Goal: Task Accomplishment & Management: Use online tool/utility

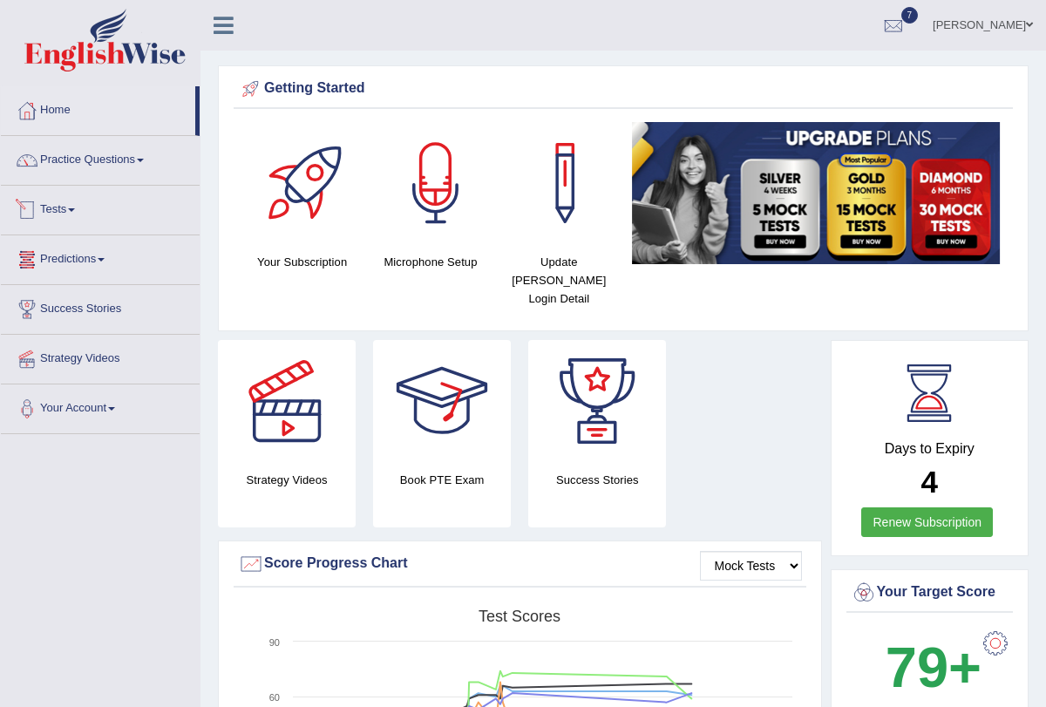
click at [79, 205] on link "Tests" at bounding box center [100, 208] width 199 height 44
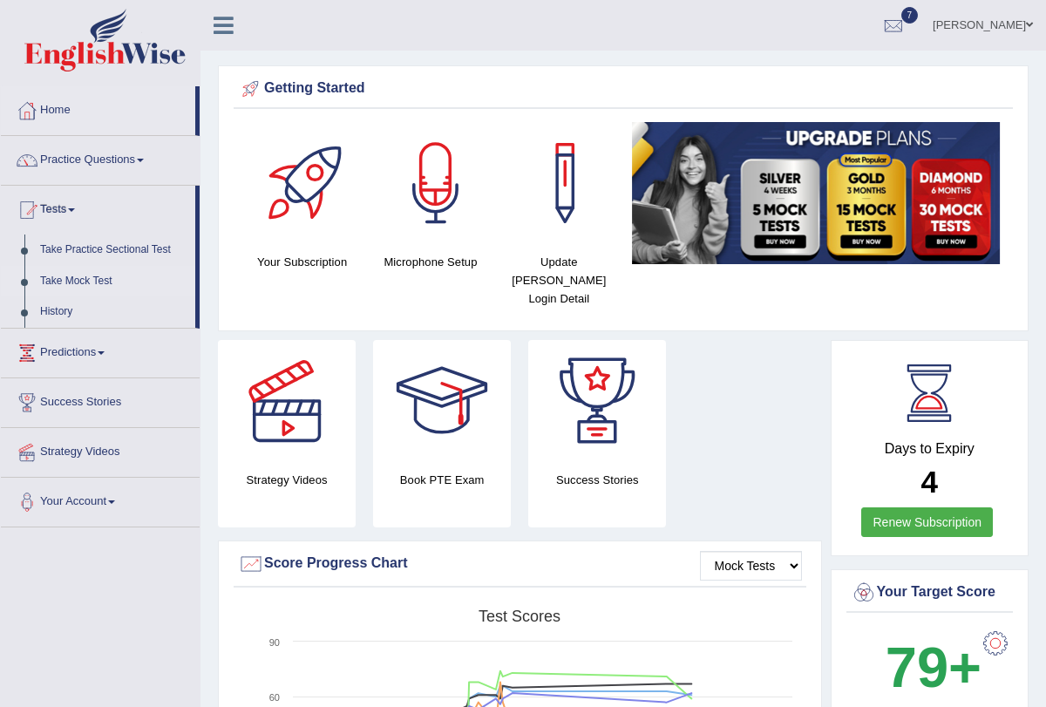
click at [94, 283] on link "Take Mock Test" at bounding box center [113, 281] width 163 height 31
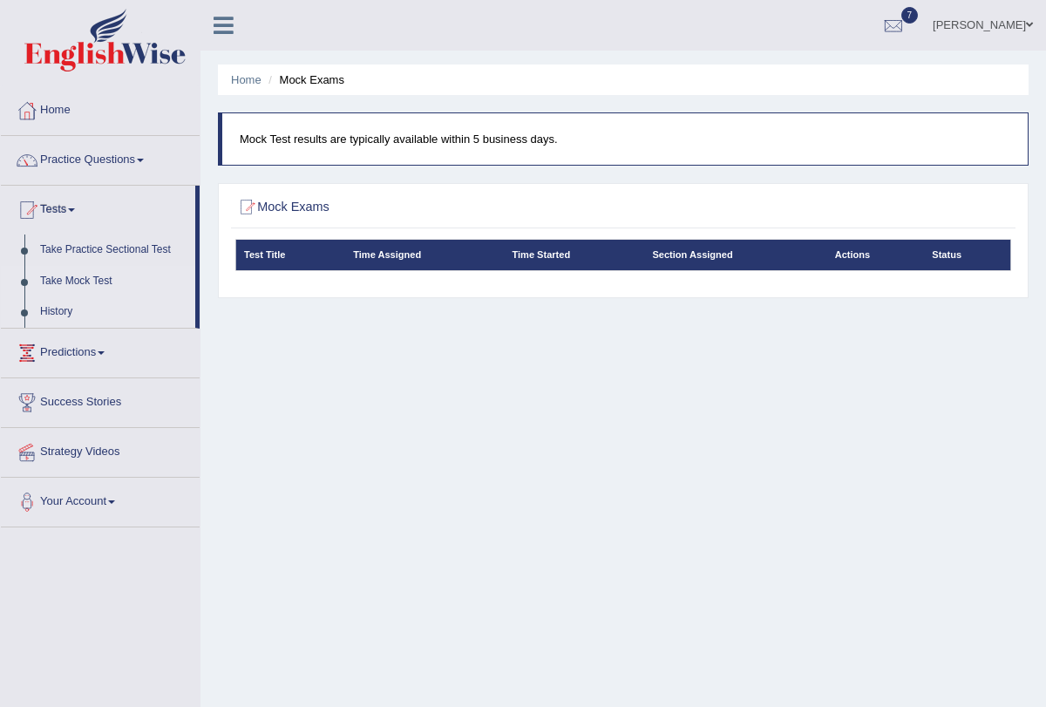
click at [63, 312] on link "History" at bounding box center [113, 311] width 163 height 31
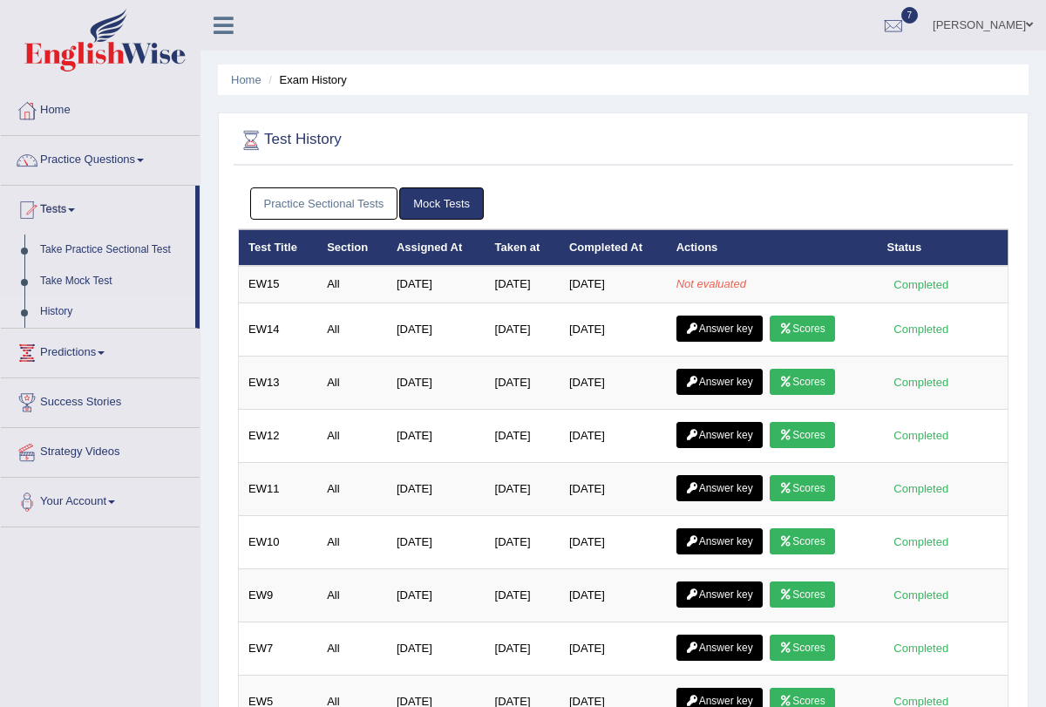
click at [78, 214] on link "Tests" at bounding box center [98, 208] width 194 height 44
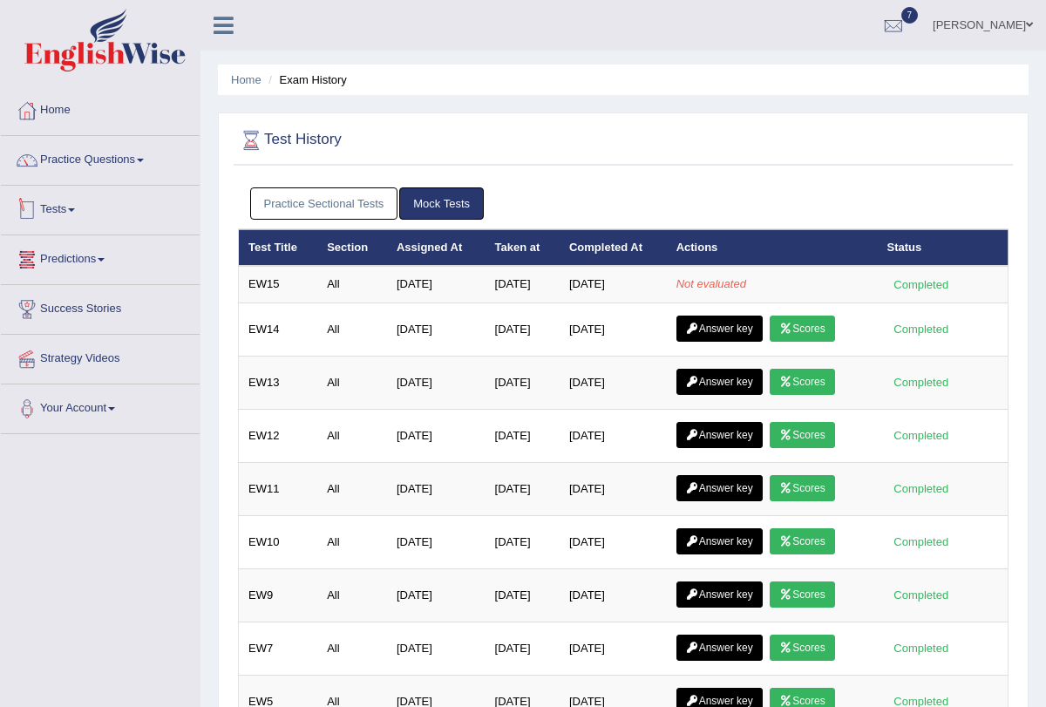
click at [75, 208] on span at bounding box center [71, 209] width 7 height 3
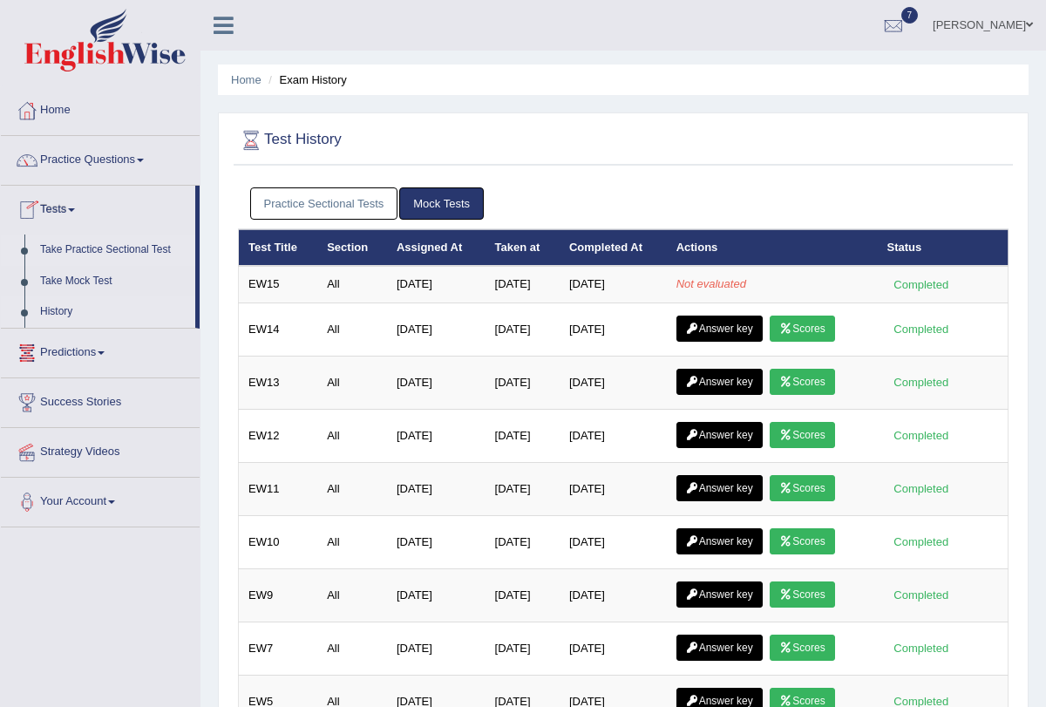
click at [95, 250] on link "Take Practice Sectional Test" at bounding box center [113, 250] width 163 height 31
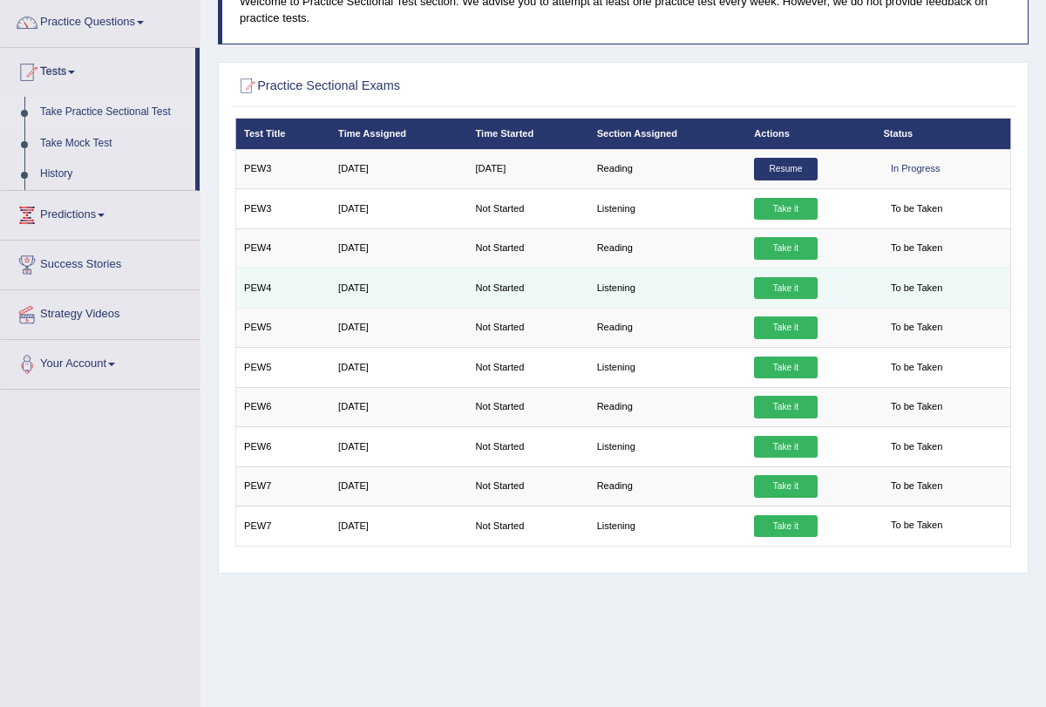
scroll to position [118, 0]
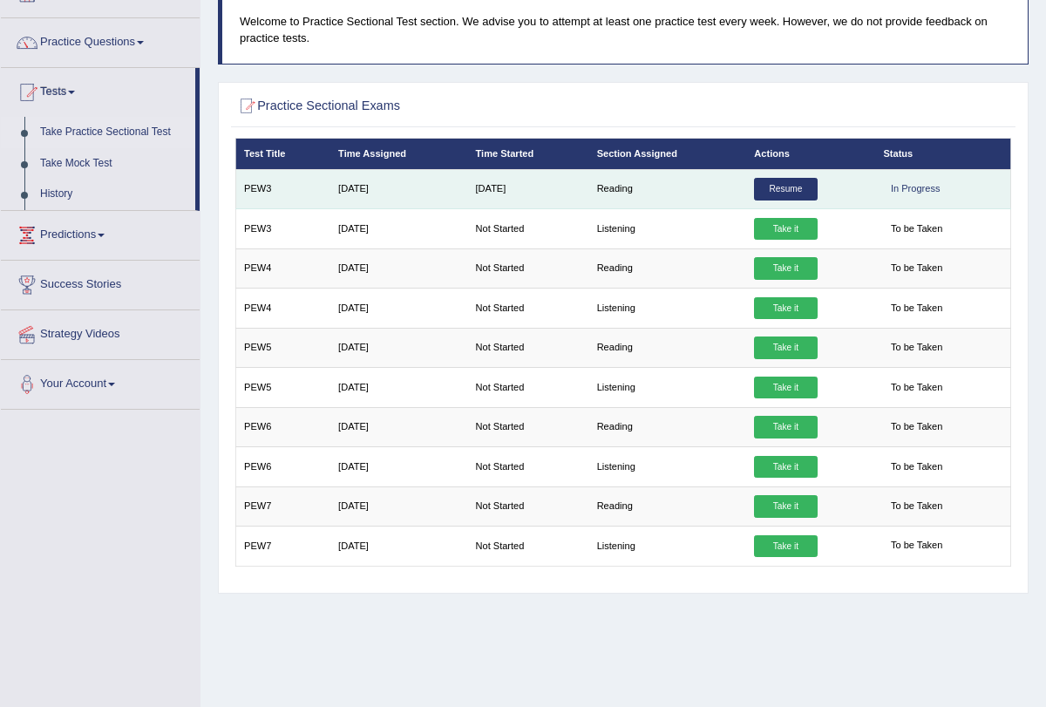
click at [772, 187] on link "Resume" at bounding box center [785, 189] width 63 height 23
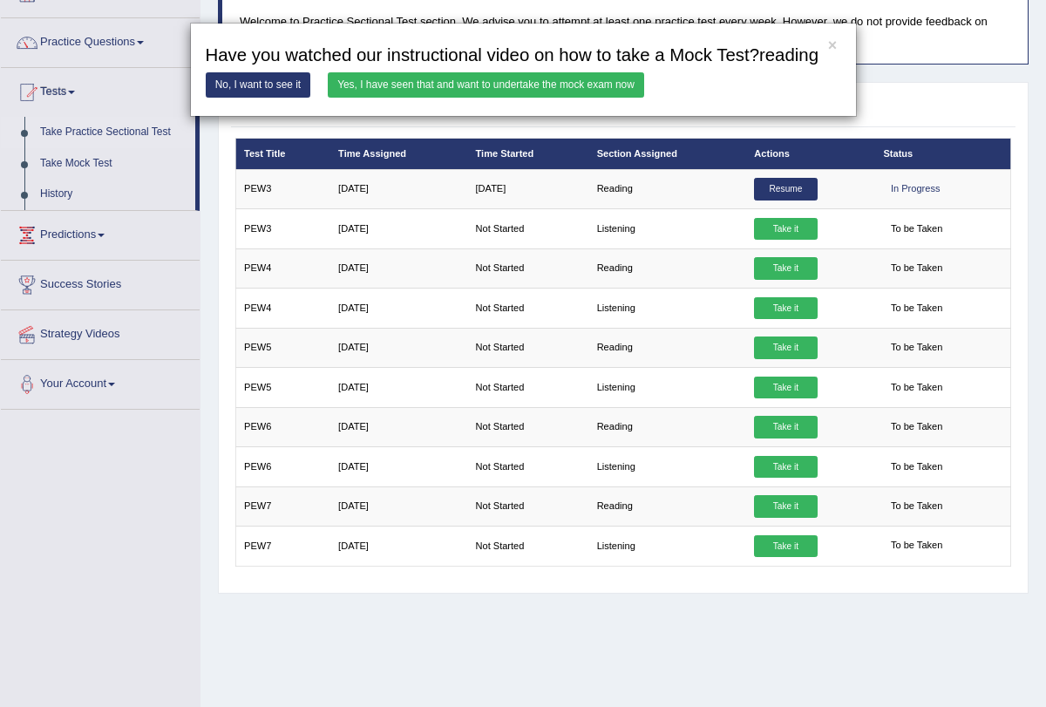
click at [594, 98] on link "Yes, I have seen that and want to undertake the mock exam now" at bounding box center [486, 84] width 317 height 25
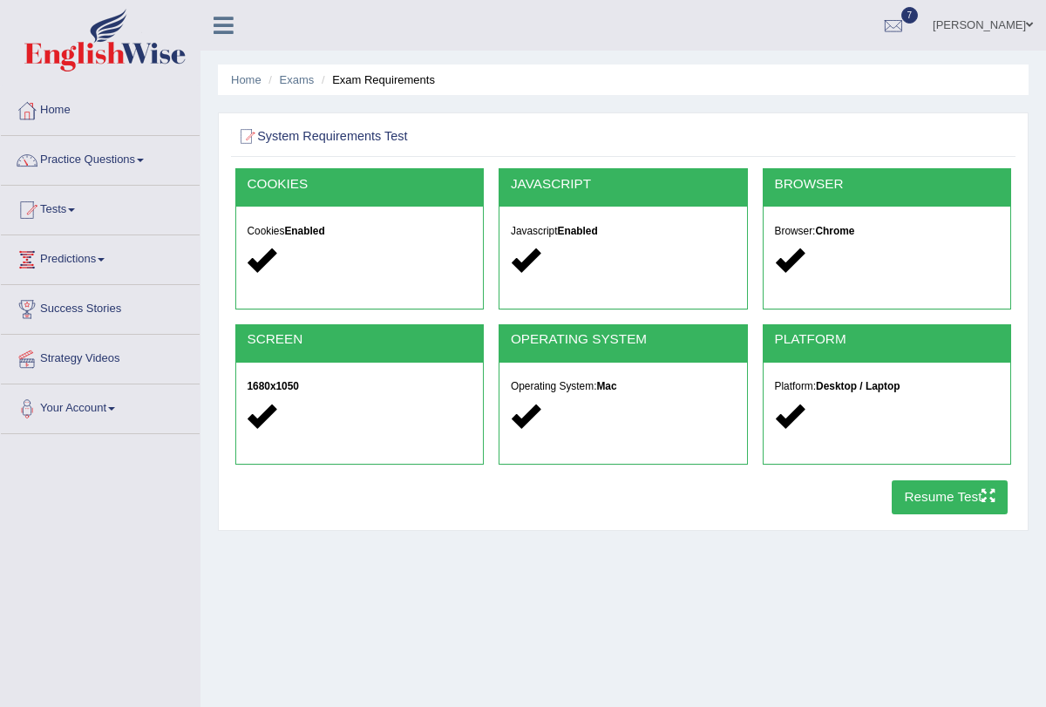
click at [933, 482] on button "Resume Test" at bounding box center [950, 497] width 116 height 34
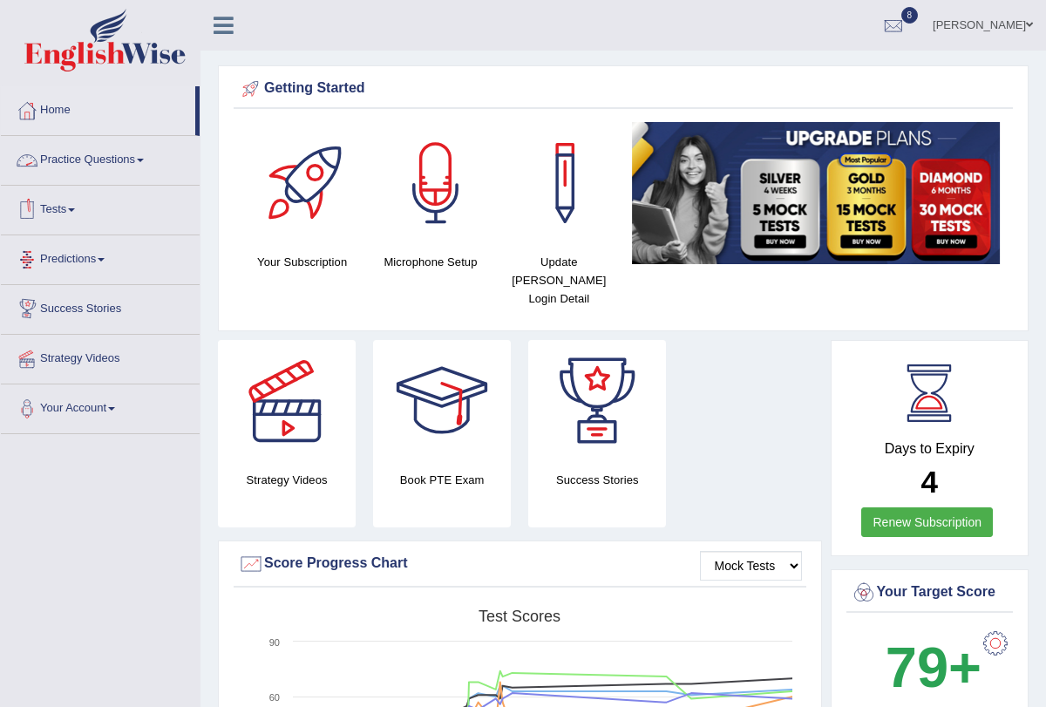
click at [84, 202] on link "Tests" at bounding box center [100, 208] width 199 height 44
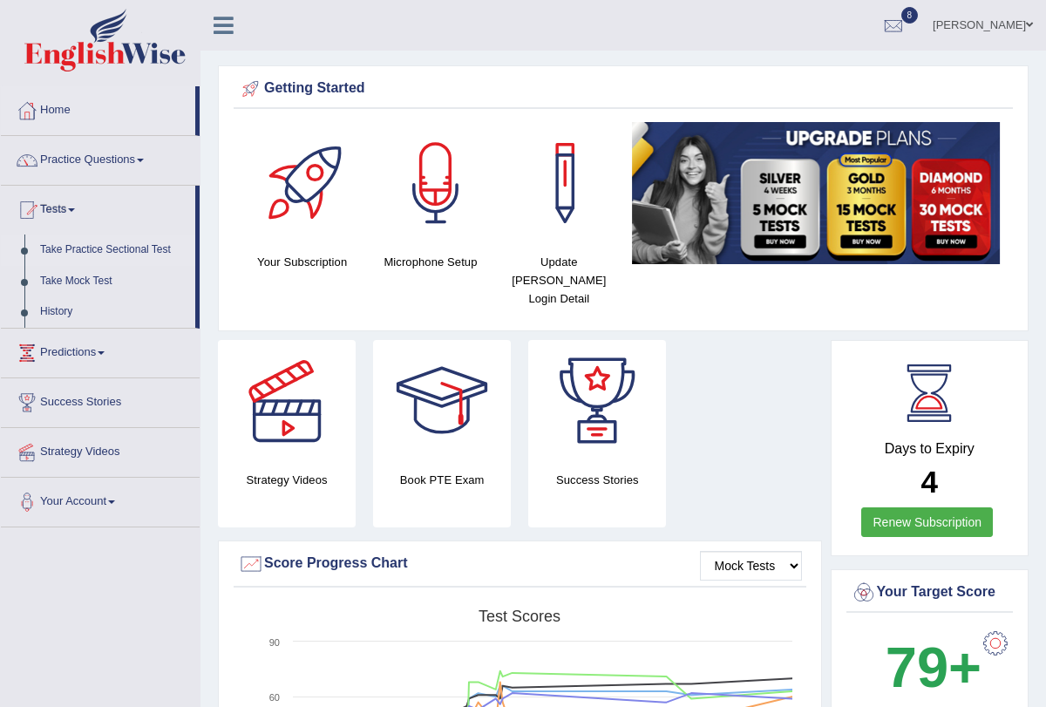
click at [106, 253] on link "Take Practice Sectional Test" at bounding box center [113, 250] width 163 height 31
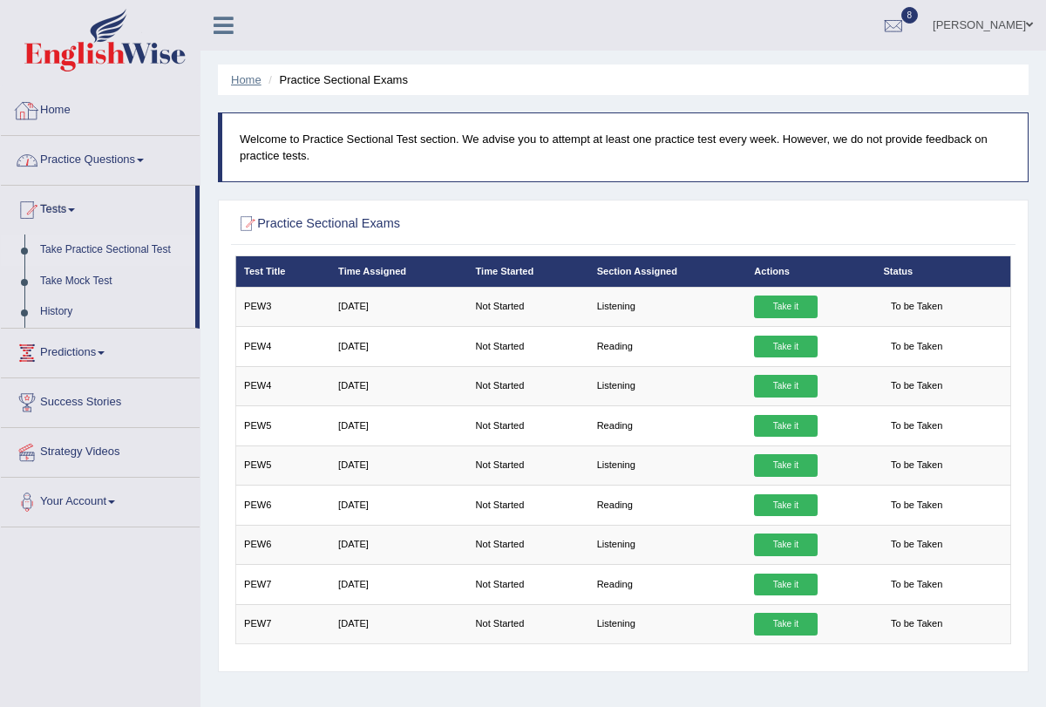
click at [239, 82] on link "Home" at bounding box center [246, 79] width 31 height 13
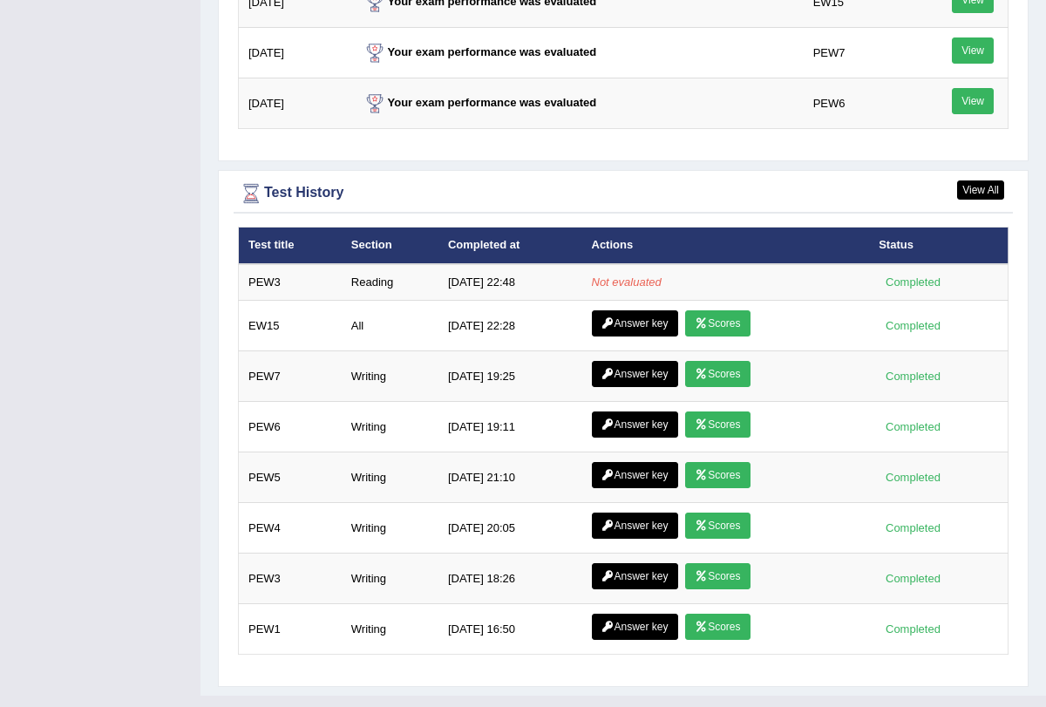
scroll to position [2292, 0]
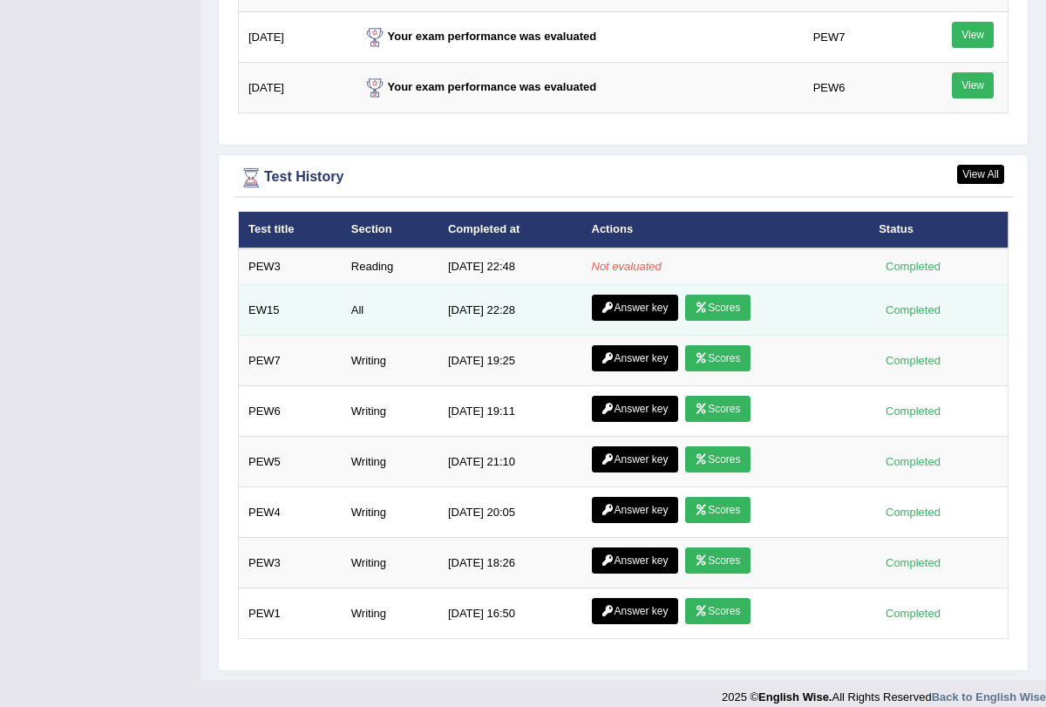
click at [708, 303] on icon at bounding box center [701, 308] width 13 height 10
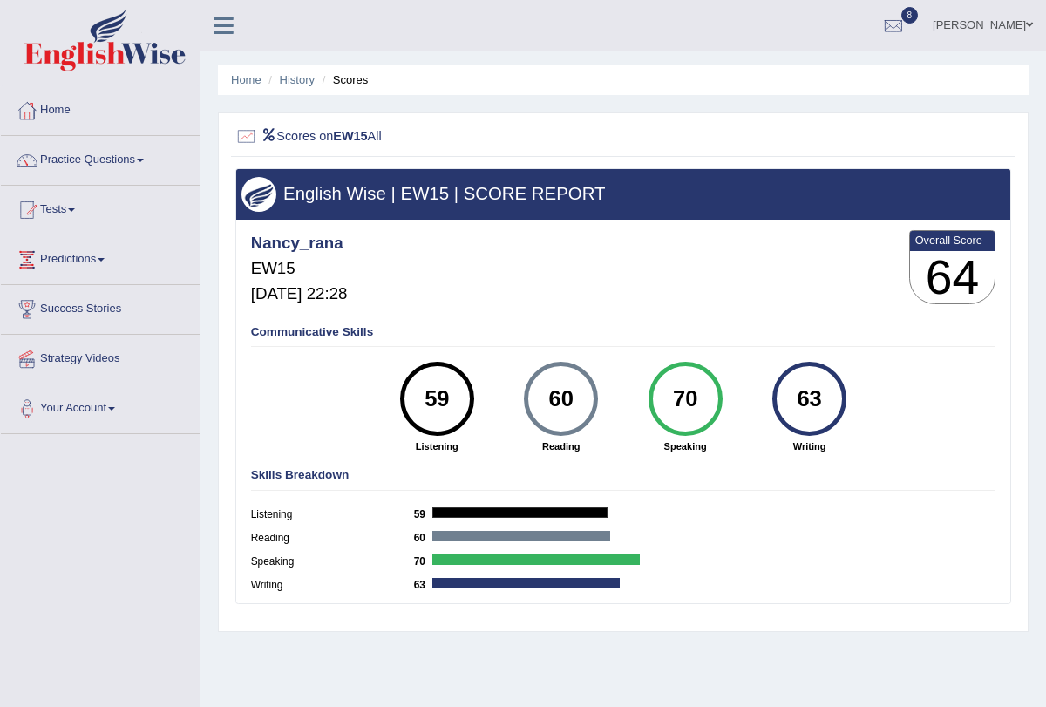
click at [242, 74] on link "Home" at bounding box center [246, 79] width 31 height 13
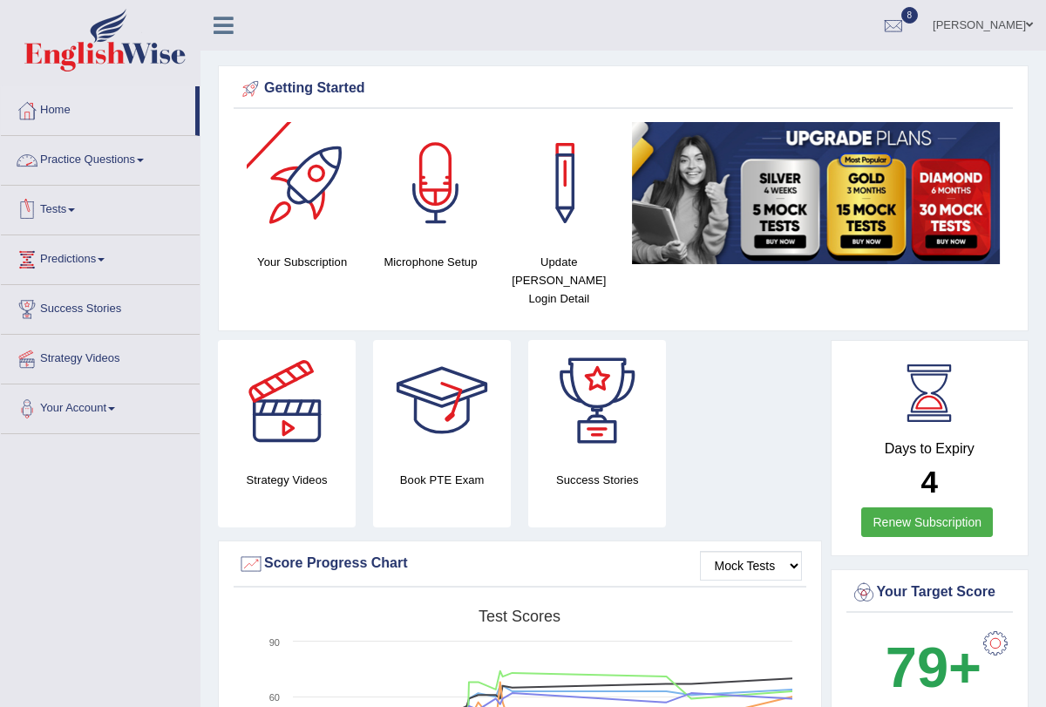
click at [78, 201] on link "Tests" at bounding box center [100, 208] width 199 height 44
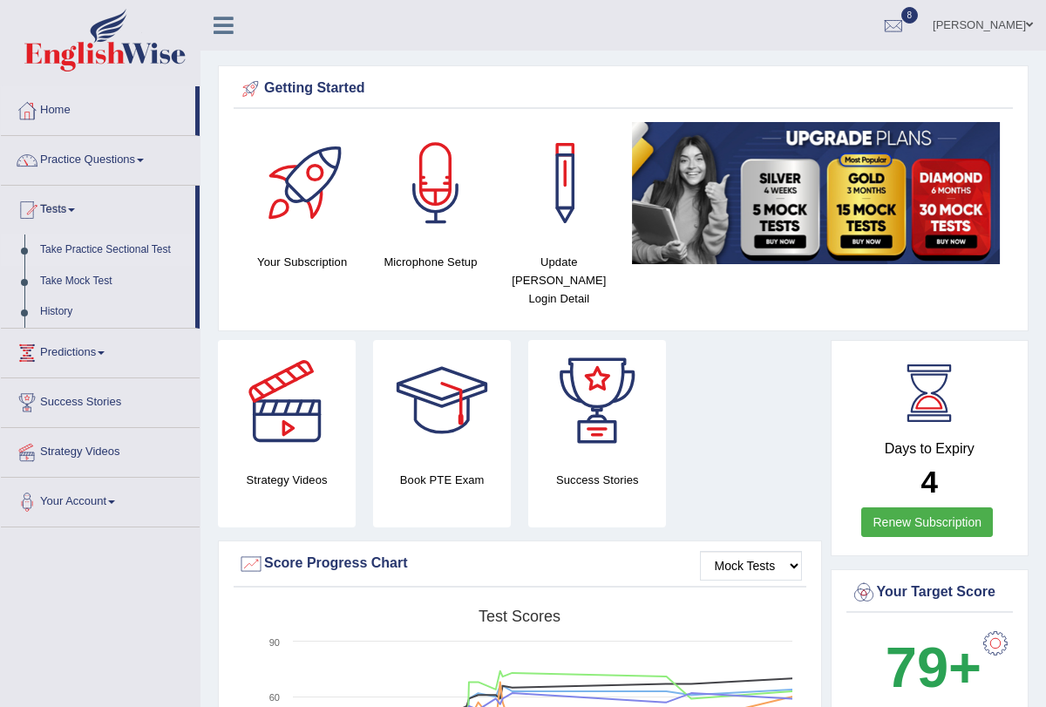
click at [91, 254] on link "Take Practice Sectional Test" at bounding box center [113, 250] width 163 height 31
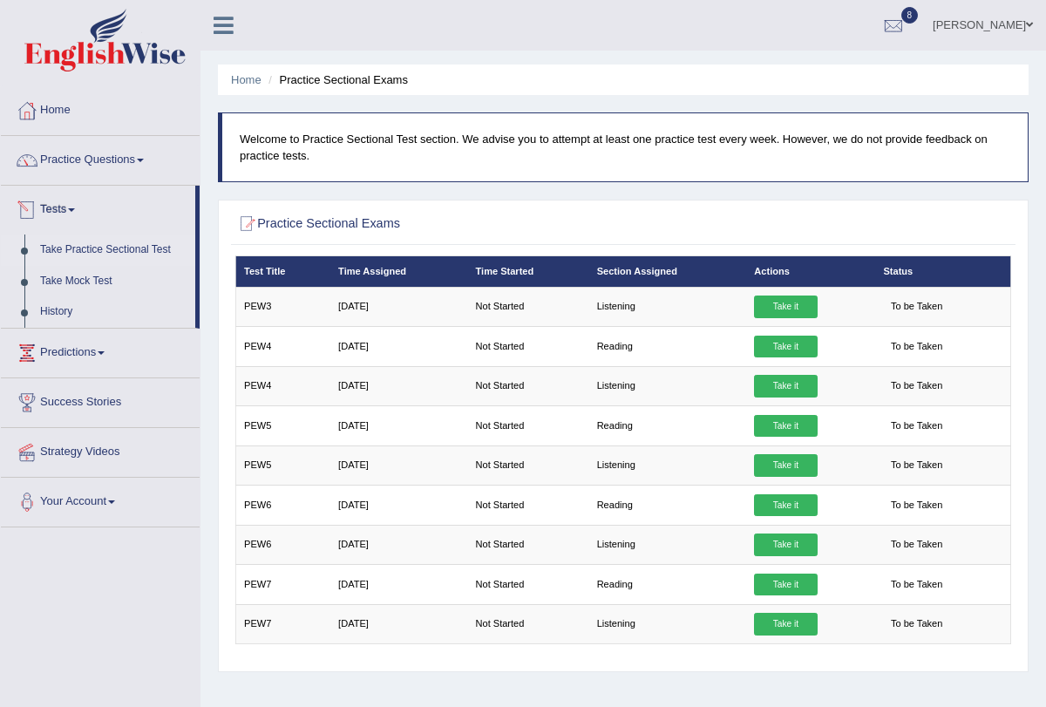
click at [76, 202] on link "Tests" at bounding box center [98, 208] width 194 height 44
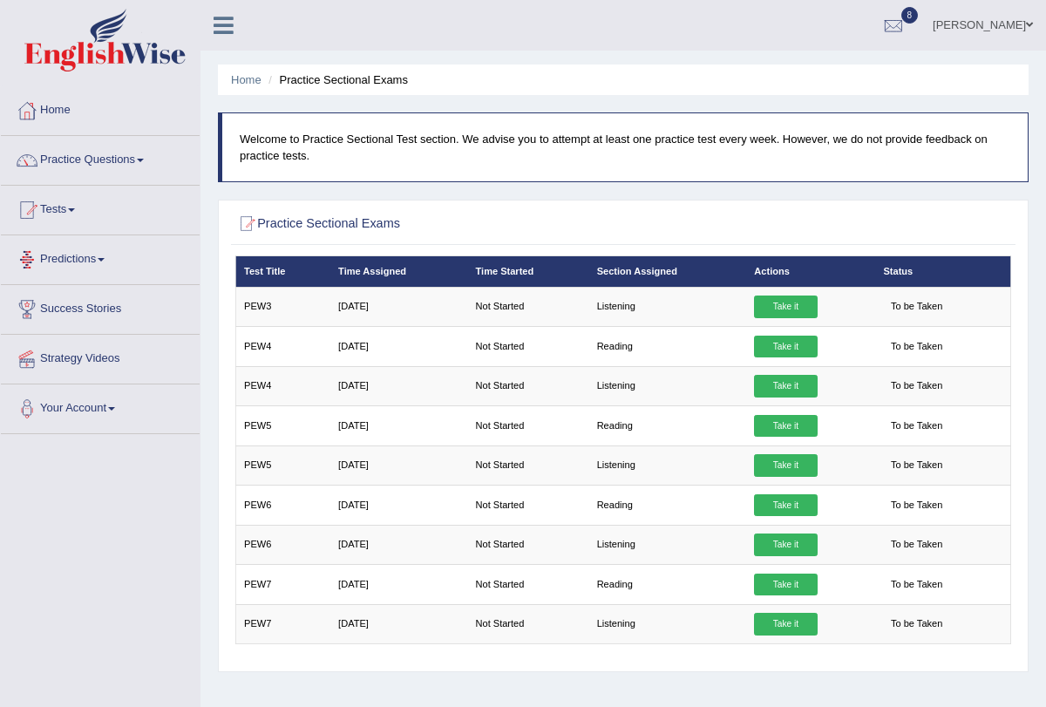
click at [73, 210] on link "Tests" at bounding box center [100, 208] width 199 height 44
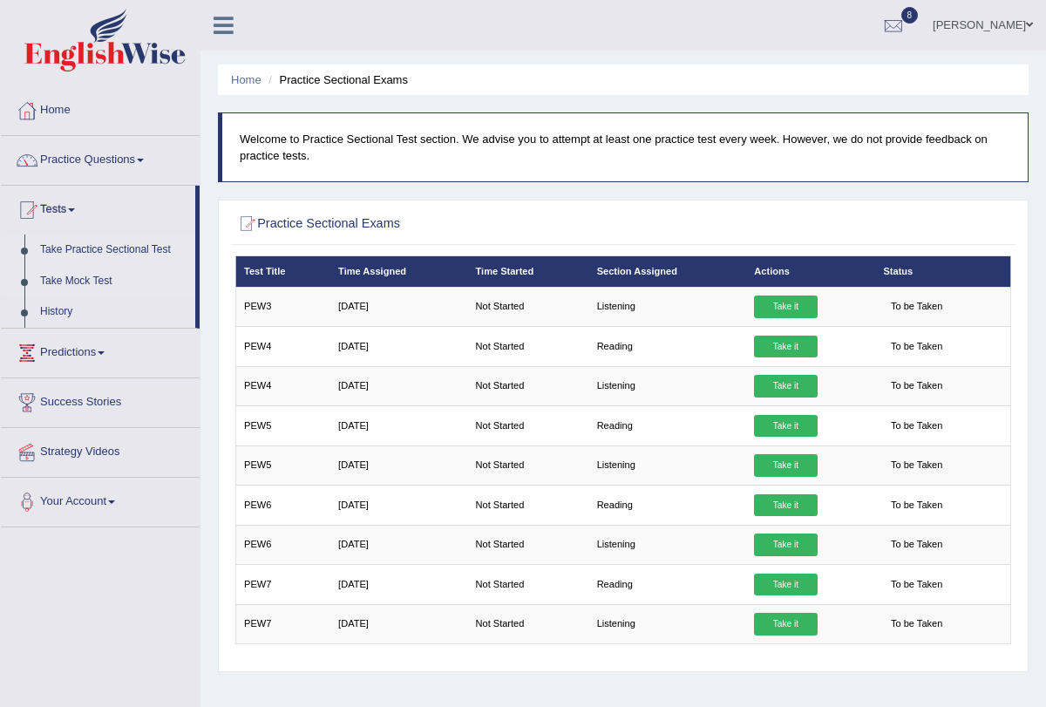
click at [78, 280] on link "Take Mock Test" at bounding box center [113, 281] width 163 height 31
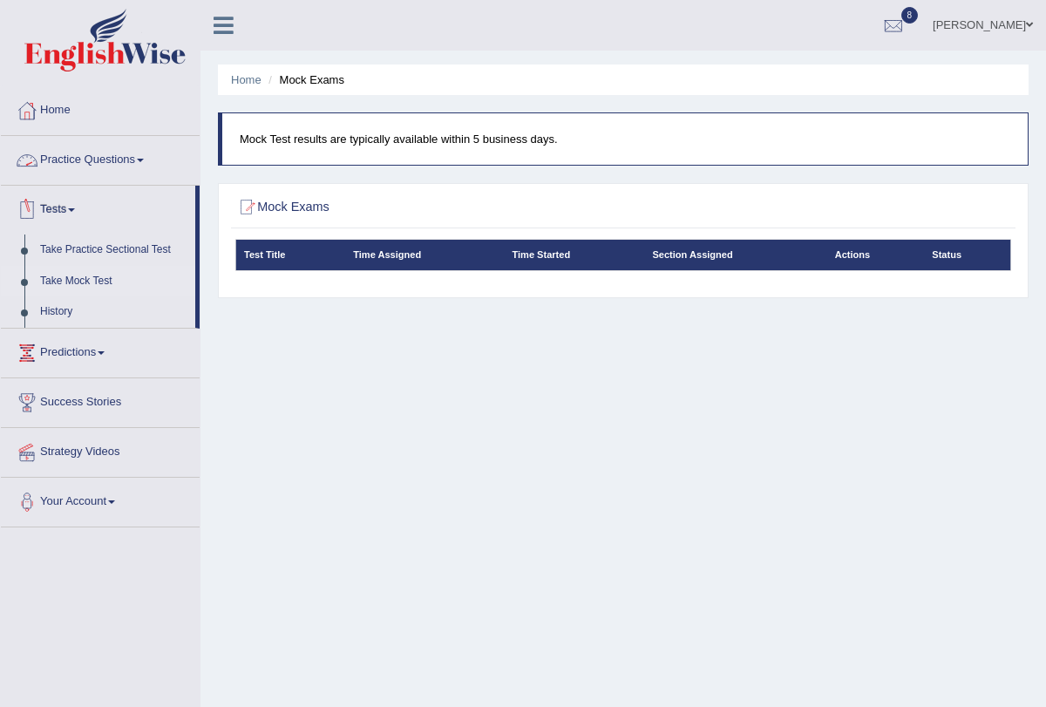
click at [148, 156] on link "Practice Questions" at bounding box center [100, 158] width 199 height 44
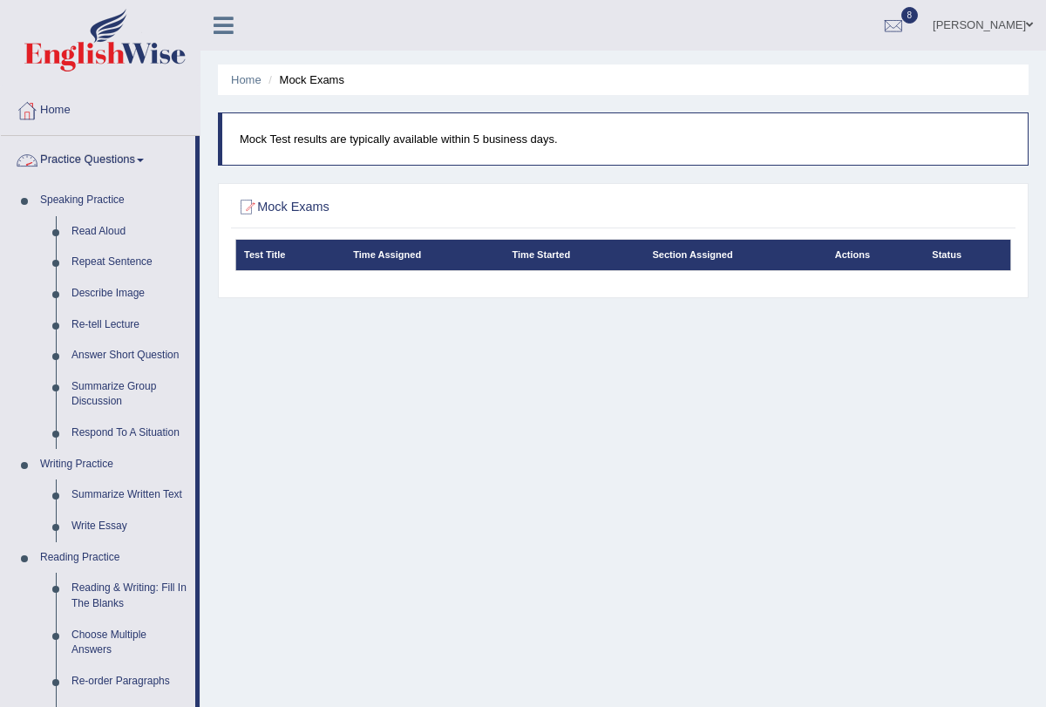
click at [139, 161] on link "Practice Questions" at bounding box center [98, 158] width 194 height 44
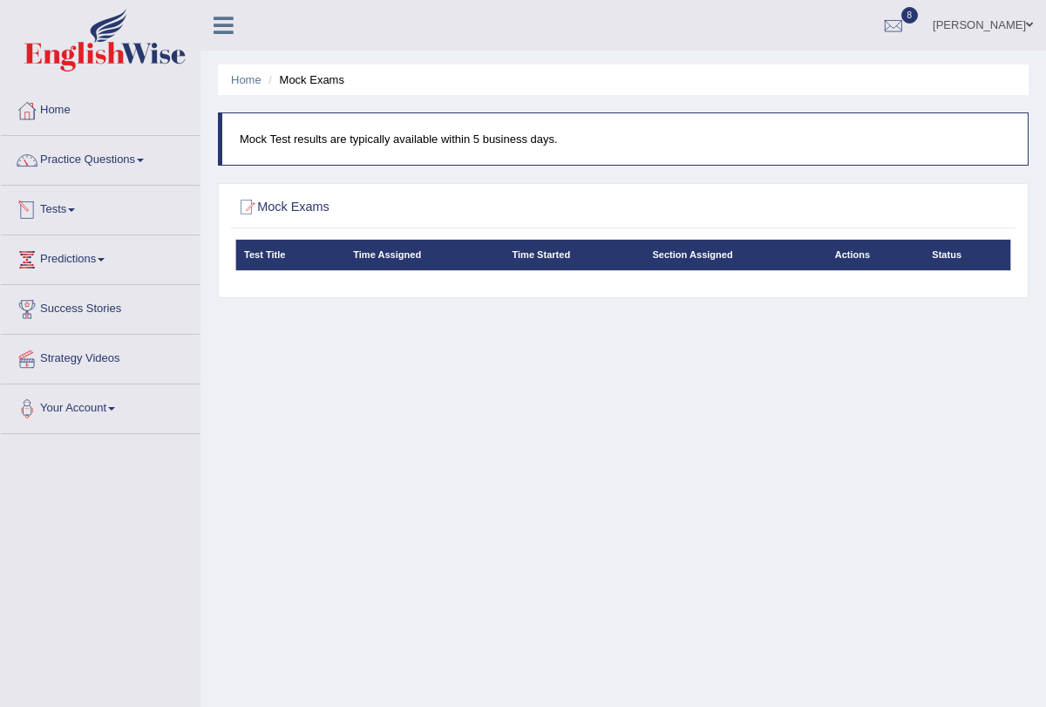
click at [75, 210] on span at bounding box center [71, 209] width 7 height 3
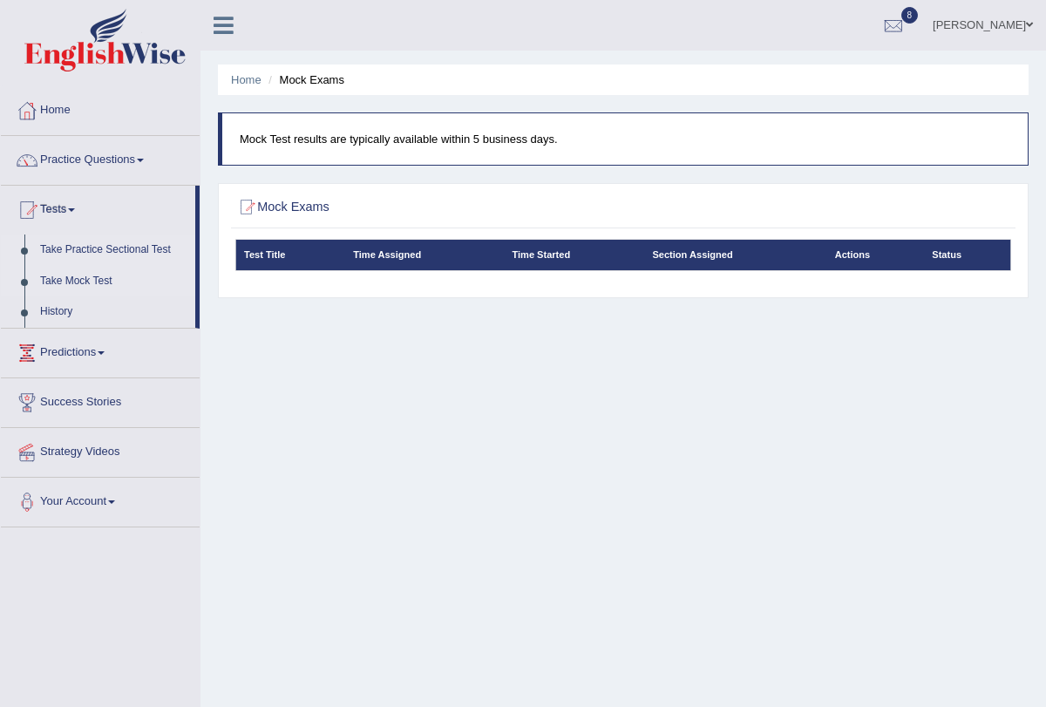
click at [121, 246] on link "Take Practice Sectional Test" at bounding box center [113, 250] width 163 height 31
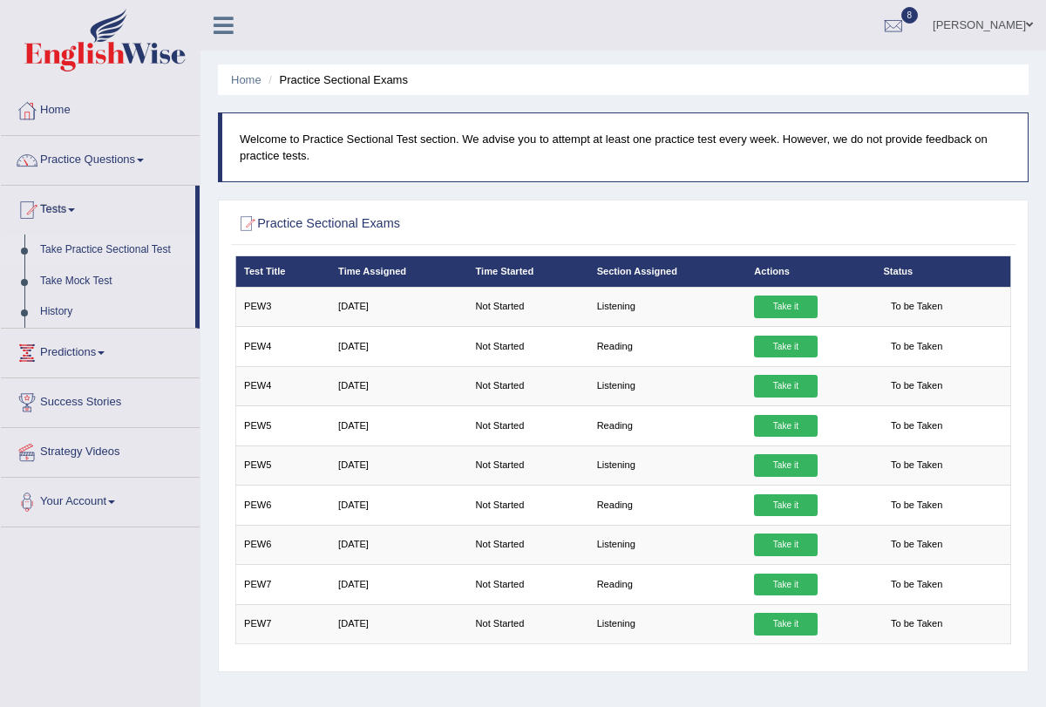
scroll to position [36, 0]
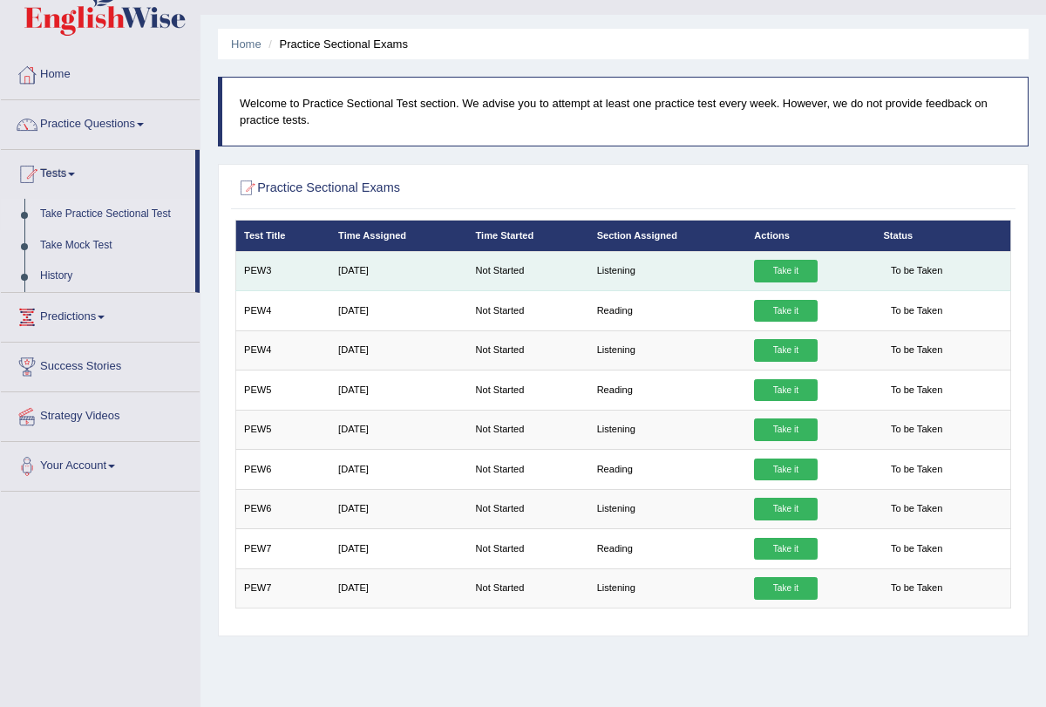
click at [789, 260] on link "Take it" at bounding box center [785, 271] width 63 height 23
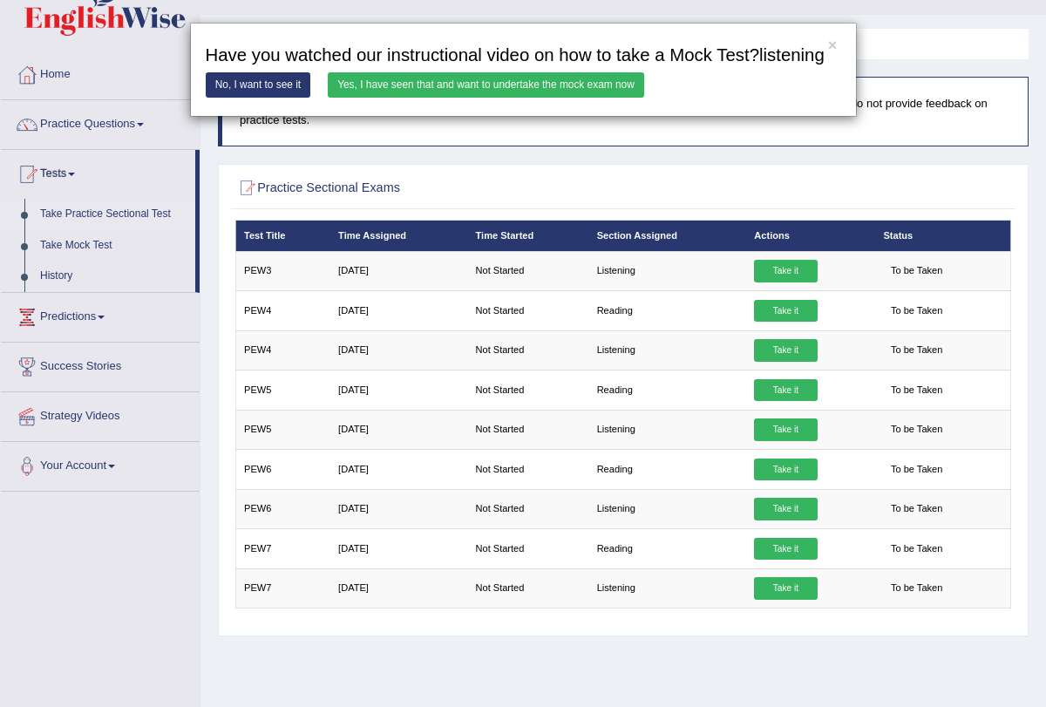
click at [599, 98] on link "Yes, I have seen that and want to undertake the mock exam now" at bounding box center [486, 84] width 317 height 25
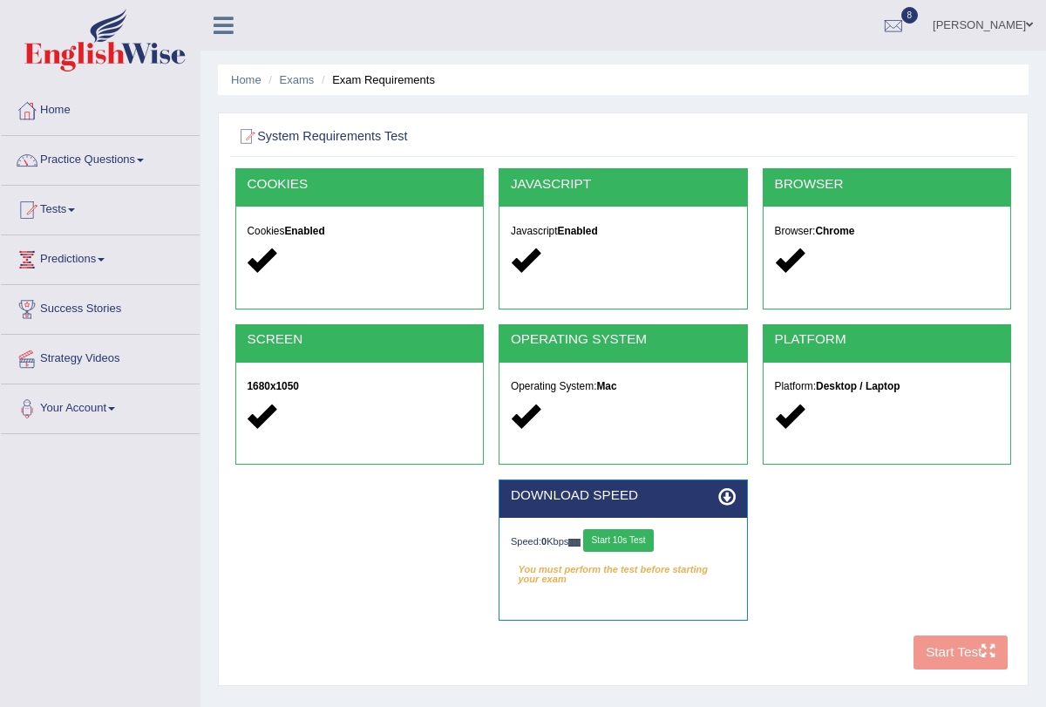
click at [638, 548] on button "Start 10s Test" at bounding box center [618, 540] width 71 height 23
click at [647, 542] on button "Start 10s Test" at bounding box center [634, 540] width 71 height 23
click at [978, 640] on button "Start Test" at bounding box center [961, 653] width 95 height 34
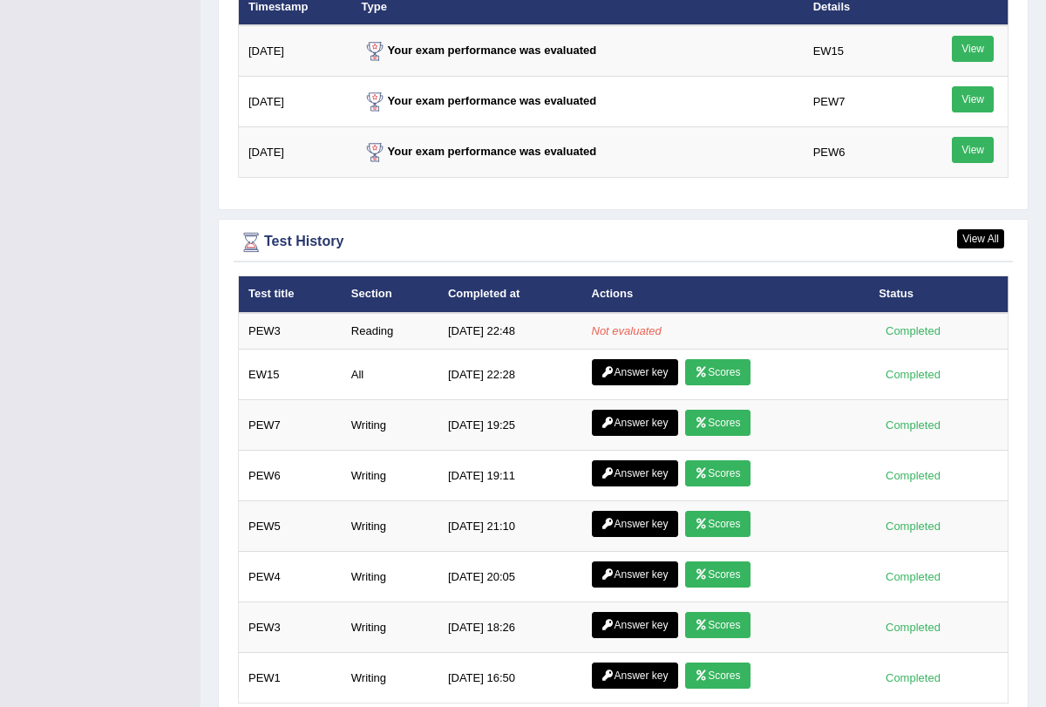
scroll to position [2292, 0]
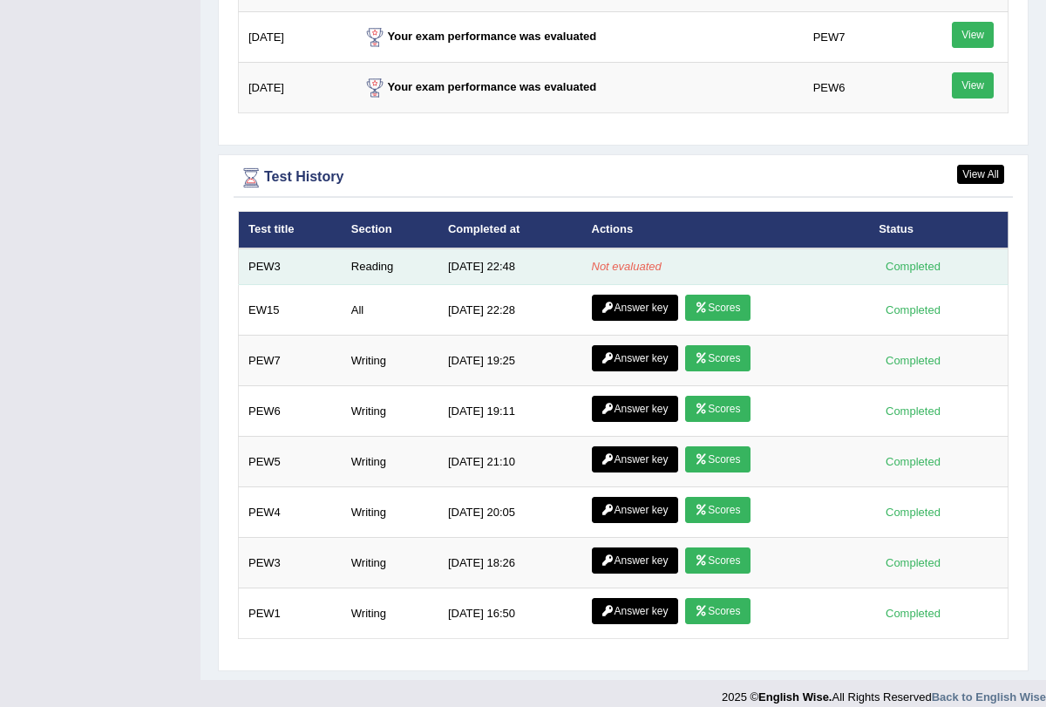
click at [618, 260] on em "Not evaluated" at bounding box center [627, 266] width 70 height 13
click at [830, 249] on td "Not evaluated" at bounding box center [727, 267] width 288 height 37
click at [615, 260] on em "Not evaluated" at bounding box center [627, 266] width 70 height 13
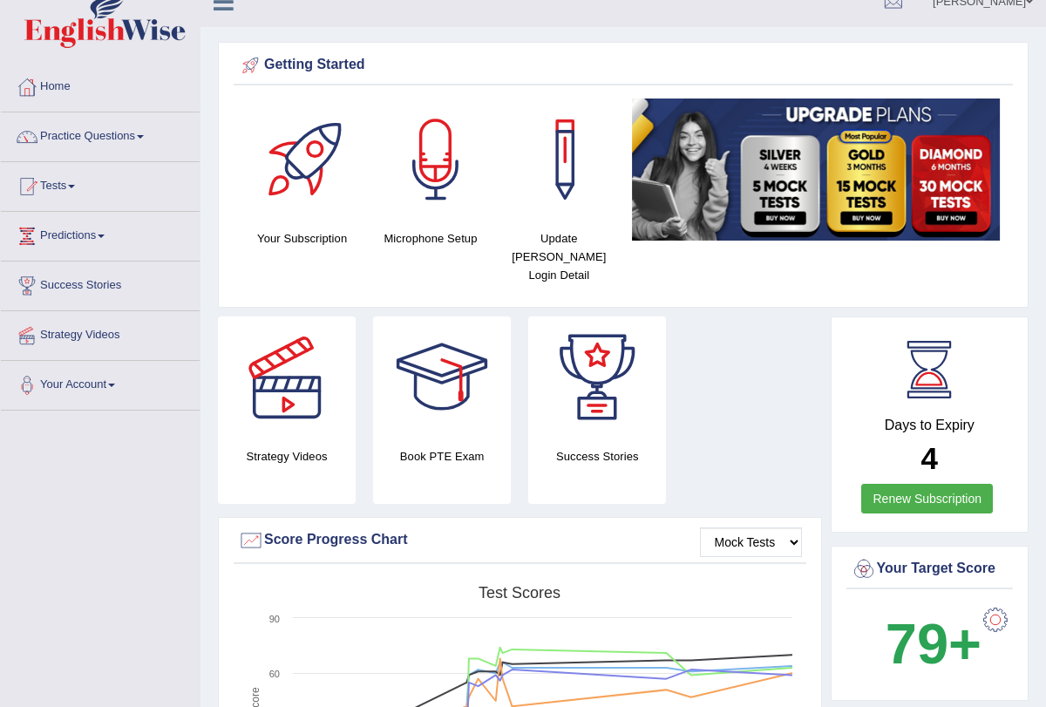
scroll to position [0, 0]
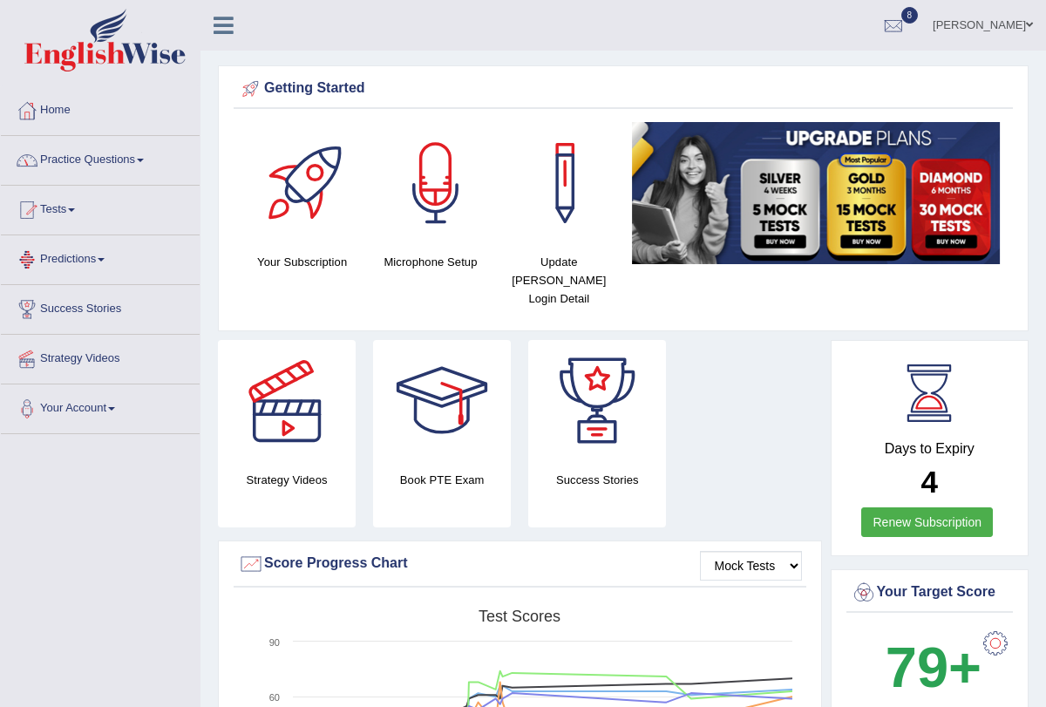
click at [149, 155] on link "Practice Questions" at bounding box center [100, 158] width 199 height 44
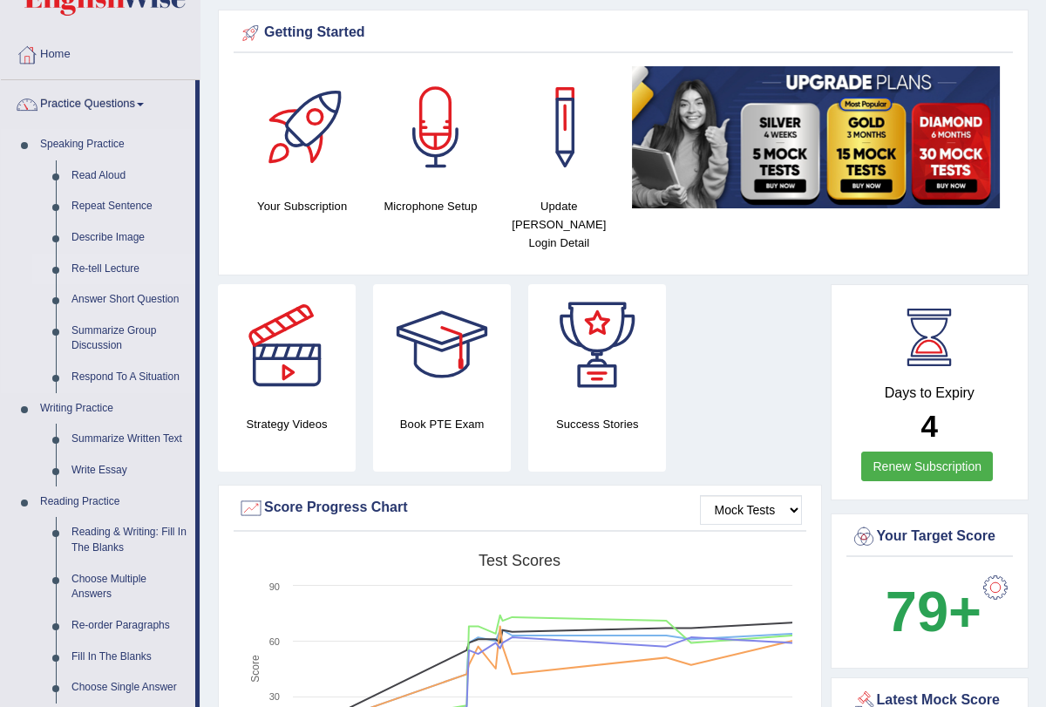
scroll to position [58, 0]
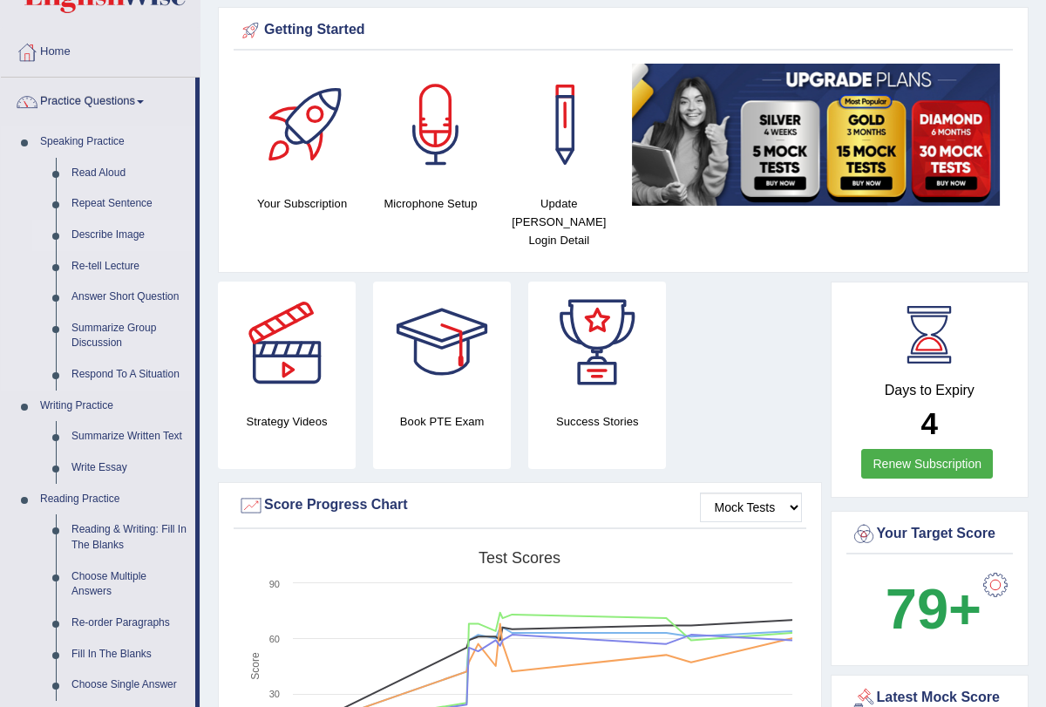
click at [125, 229] on link "Describe Image" at bounding box center [130, 235] width 132 height 31
